Goal: Information Seeking & Learning: Stay updated

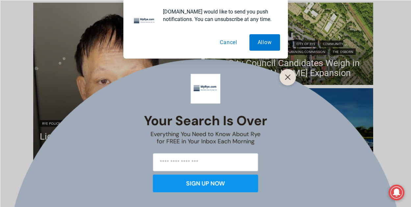
scroll to position [185, 0]
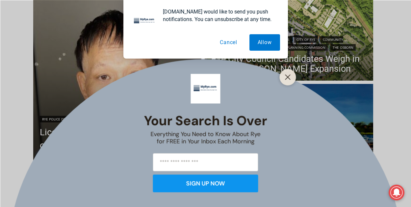
click at [227, 42] on button "Cancel" at bounding box center [228, 42] width 34 height 16
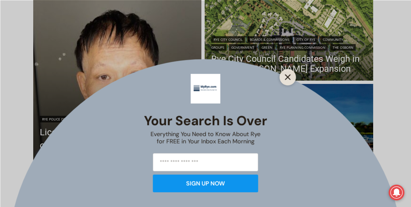
click at [289, 77] on icon "Close" at bounding box center [288, 77] width 6 height 6
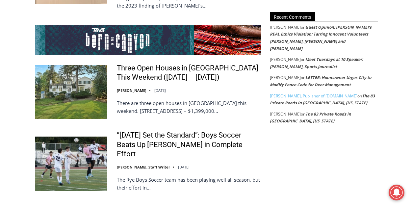
scroll to position [1270, 0]
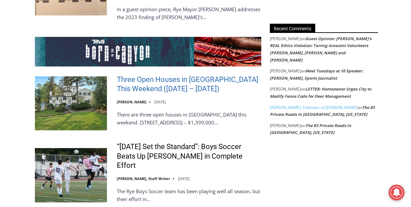
click at [203, 75] on link "Three Open Houses in Rye This Weekend (October 11 – 12)" at bounding box center [189, 84] width 144 height 19
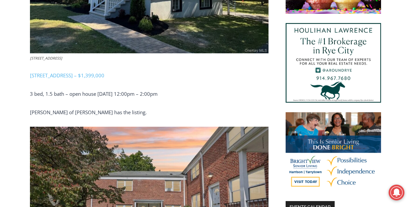
scroll to position [579, 0]
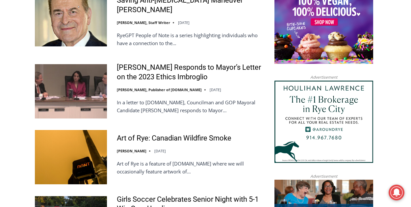
scroll to position [612, 0]
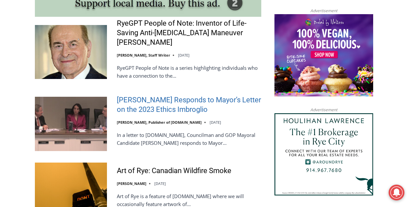
click at [172, 103] on link "[PERSON_NAME] Responds to Mayor’s Letter on the 2023 Ethics Imbroglio" at bounding box center [189, 104] width 144 height 19
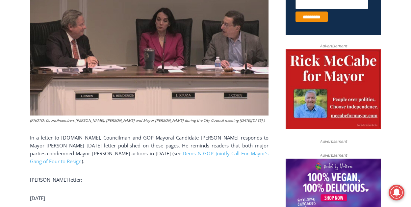
scroll to position [296, 0]
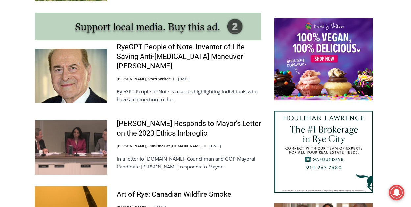
scroll to position [562, 0]
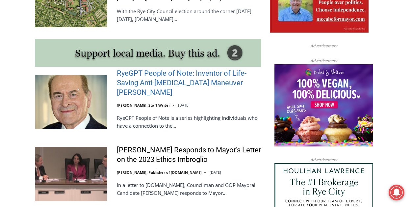
click at [182, 83] on link "RyeGPT People of Note: Inventor of Life-Saving Anti-[MEDICAL_DATA] Maneuver [PE…" at bounding box center [189, 83] width 144 height 28
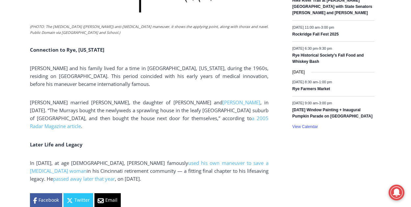
scroll to position [1039, 0]
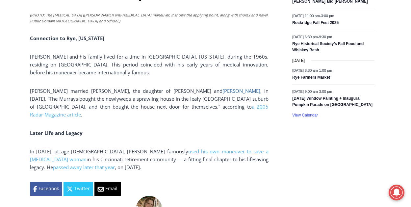
click at [222, 87] on span "Arthur Murray" at bounding box center [241, 90] width 38 height 7
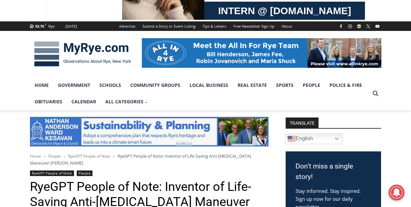
scroll to position [0, 0]
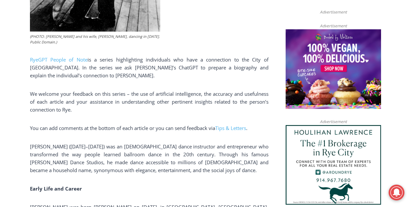
scroll to position [460, 0]
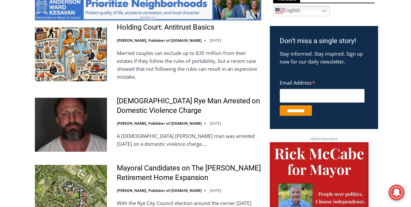
scroll to position [365, 0]
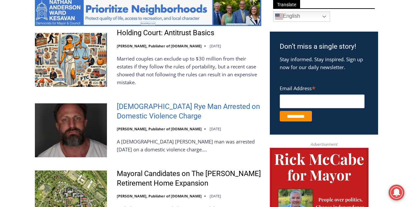
click at [141, 116] on link "42 Year Old Rye Man Arrested on Domestic Violence Charge" at bounding box center [189, 111] width 144 height 19
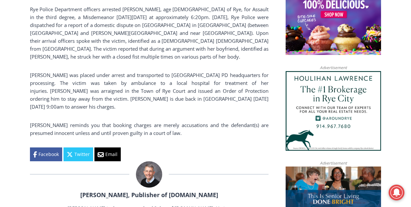
scroll to position [514, 0]
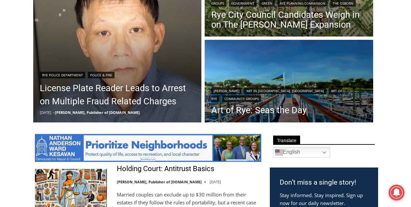
scroll to position [219, 0]
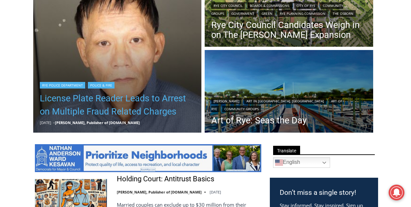
click at [157, 106] on link "License Plate Reader Leads to Arrest on Multiple Fraud Related Charges" at bounding box center [117, 105] width 155 height 26
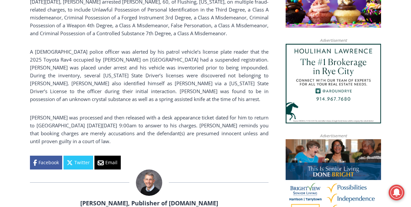
scroll to position [513, 0]
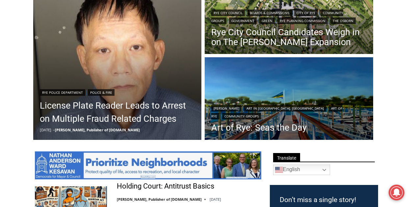
scroll to position [175, 0]
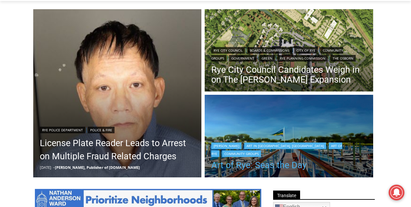
click at [242, 162] on link "Art of Rye: Seas the Day" at bounding box center [288, 165] width 155 height 10
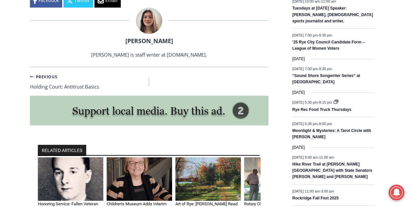
scroll to position [875, 0]
